Goal: Information Seeking & Learning: Check status

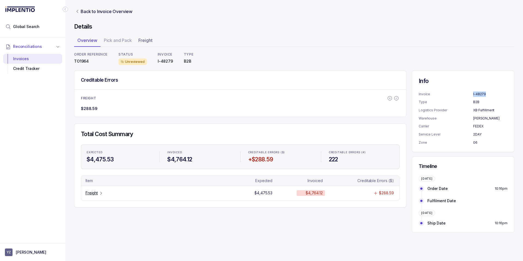
drag, startPoint x: 486, startPoint y: 94, endPoint x: 474, endPoint y: 94, distance: 12.5
click at [474, 94] on p "I-48279" at bounding box center [491, 94] width 34 height 5
click at [480, 114] on ul "Invoice I-48279 Type B2B Logistics Provider XB Fulfillment Warehouse [PERSON_NA…" at bounding box center [463, 119] width 89 height 54
click at [482, 128] on p "FEDEX" at bounding box center [491, 126] width 34 height 5
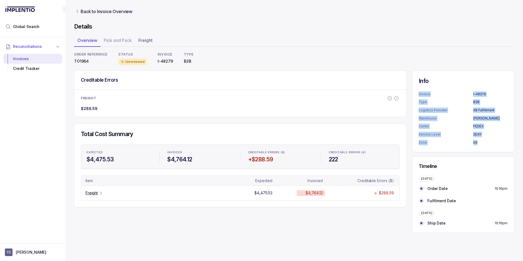
drag, startPoint x: 486, startPoint y: 143, endPoint x: 420, endPoint y: 89, distance: 85.2
click at [420, 89] on div "Info Invoice I-48279 Type B2B Logistics Provider XB Fulfillment Warehouse [PERS…" at bounding box center [463, 112] width 103 height 82
click at [442, 116] on p "Warehouse" at bounding box center [446, 118] width 55 height 5
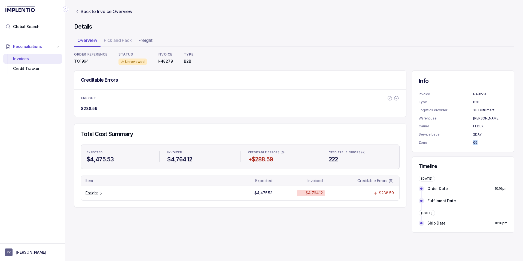
drag, startPoint x: 478, startPoint y: 141, endPoint x: 474, endPoint y: 142, distance: 4.1
click at [474, 142] on p "06" at bounding box center [491, 142] width 34 height 5
click at [27, 24] on span "Global Search" at bounding box center [26, 26] width 26 height 5
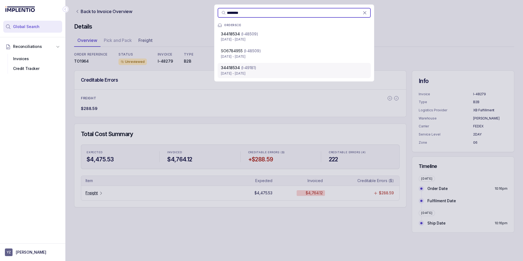
type input "********"
click at [260, 69] on div "34418534 (I-49181)" at bounding box center [294, 67] width 147 height 5
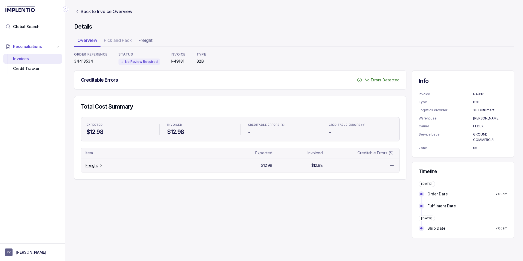
click at [88, 166] on p "Freight" at bounding box center [92, 165] width 12 height 5
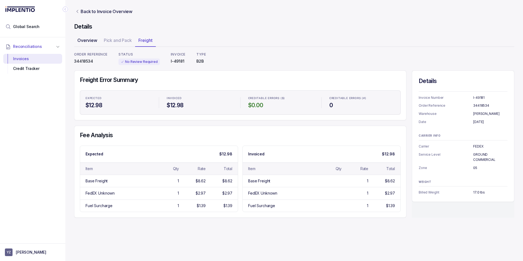
click at [91, 40] on p "Overview" at bounding box center [87, 40] width 20 height 7
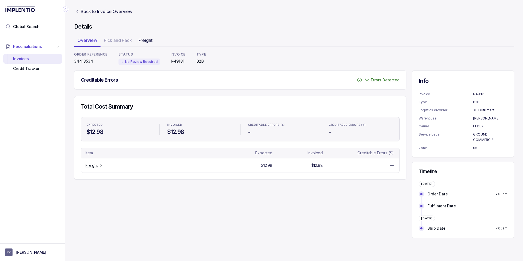
click at [152, 41] on p "Freight" at bounding box center [145, 40] width 14 height 7
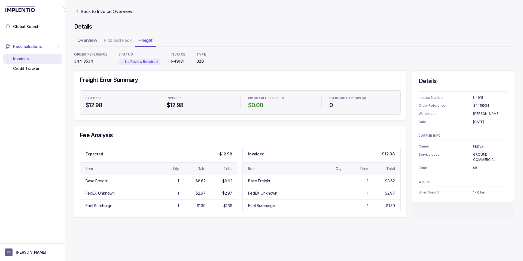
click at [480, 105] on p "34418534" at bounding box center [491, 105] width 34 height 5
